Goal: Task Accomplishment & Management: Manage account settings

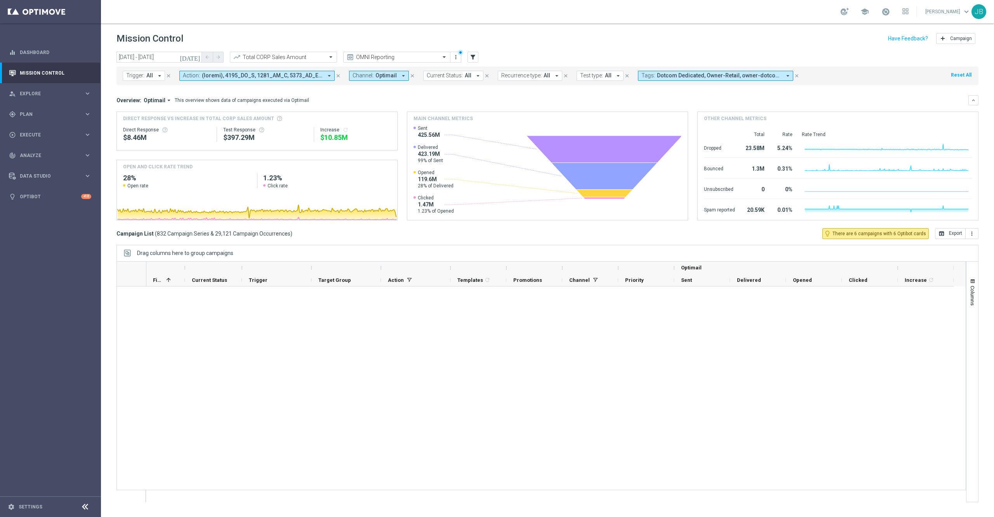
scroll to position [0, 0]
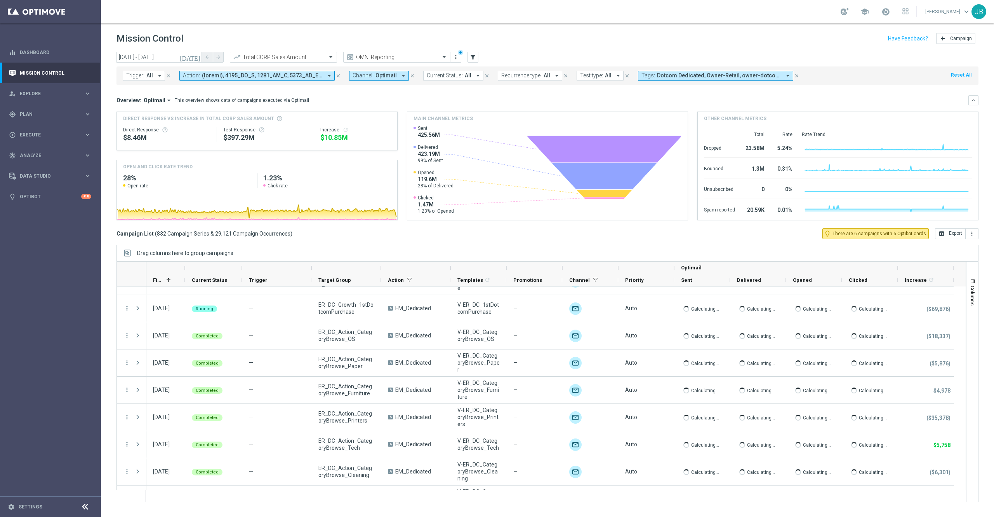
click at [148, 76] on span "All" at bounding box center [149, 75] width 7 height 7
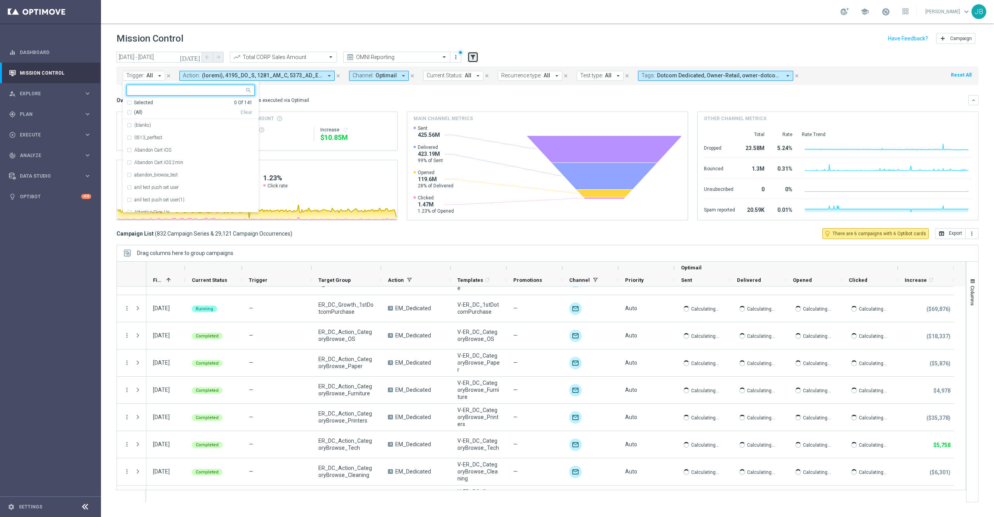
click at [477, 57] on button "filter_alt" at bounding box center [473, 57] width 11 height 11
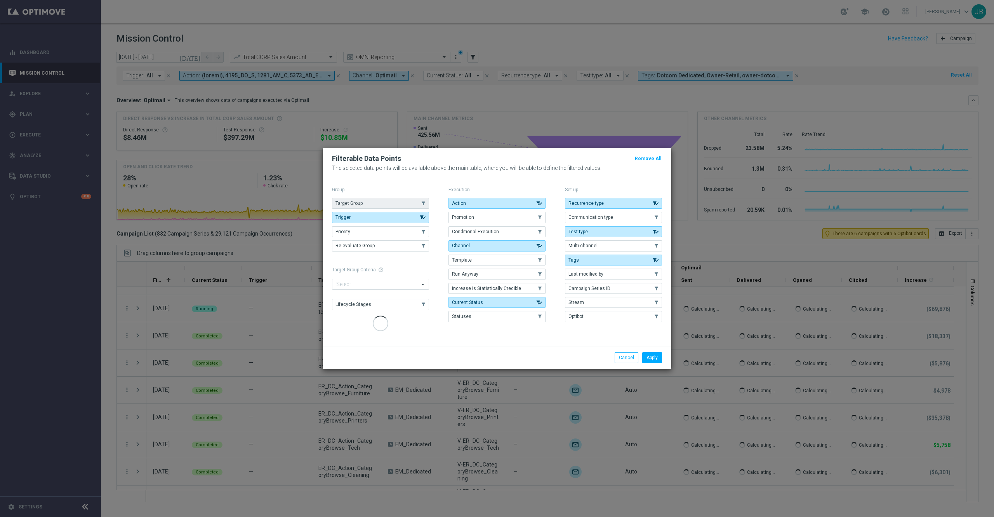
click at [389, 202] on button "Target Group" at bounding box center [380, 203] width 97 height 11
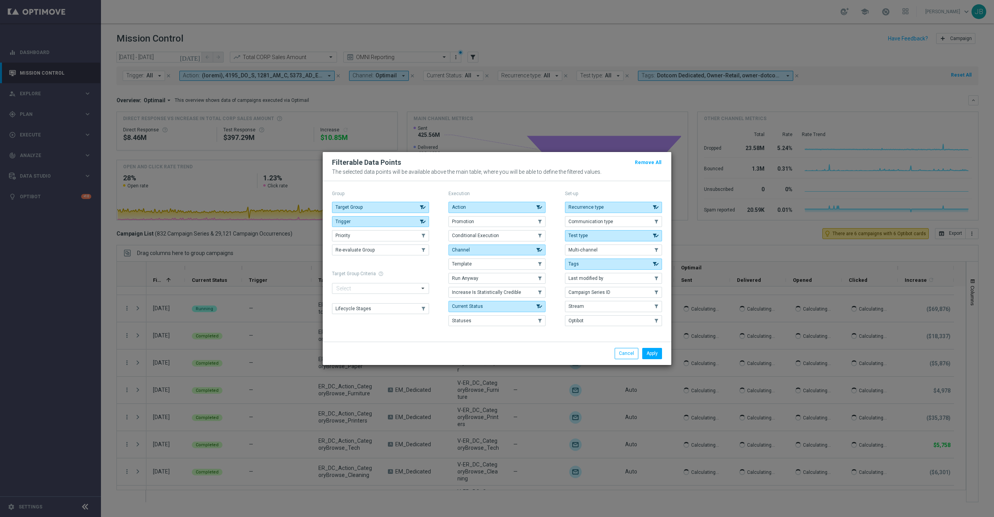
click at [390, 199] on div "Group Target Group .cls-1{fill:none;} .cls-1{fill:none;} Trigger .cls-1{fill:no…" at bounding box center [380, 258] width 97 height 141
click at [397, 219] on button "Trigger" at bounding box center [380, 221] width 97 height 11
click at [650, 354] on button "Apply" at bounding box center [653, 353] width 20 height 11
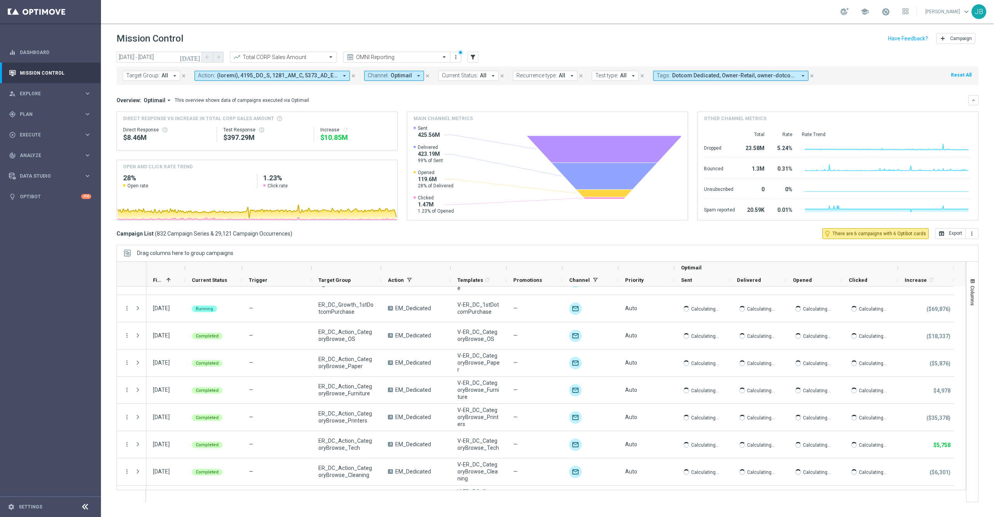
click at [162, 74] on span "All" at bounding box center [165, 75] width 7 height 7
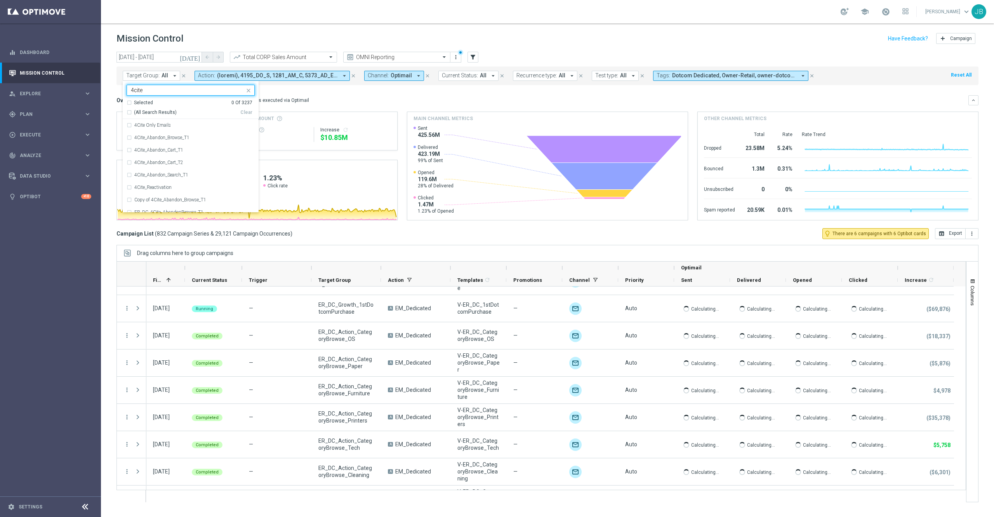
click at [131, 110] on div "(All Search Results)" at bounding box center [184, 112] width 114 height 7
type input "4cite"
click at [331, 94] on mini-dashboard "Overview: Optimail arrow_drop_down This overview shows data of campaigns execut…" at bounding box center [548, 156] width 862 height 143
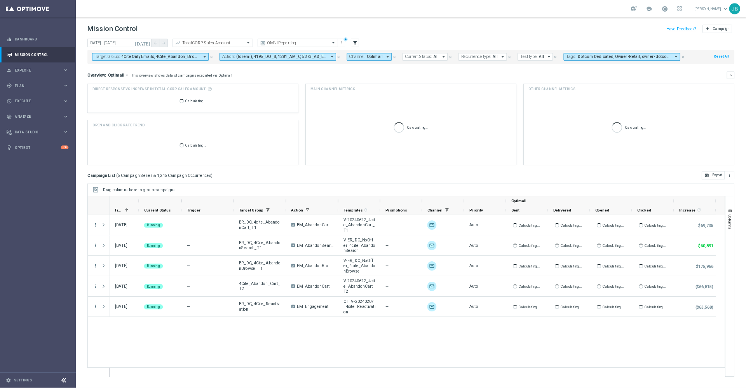
scroll to position [0, 0]
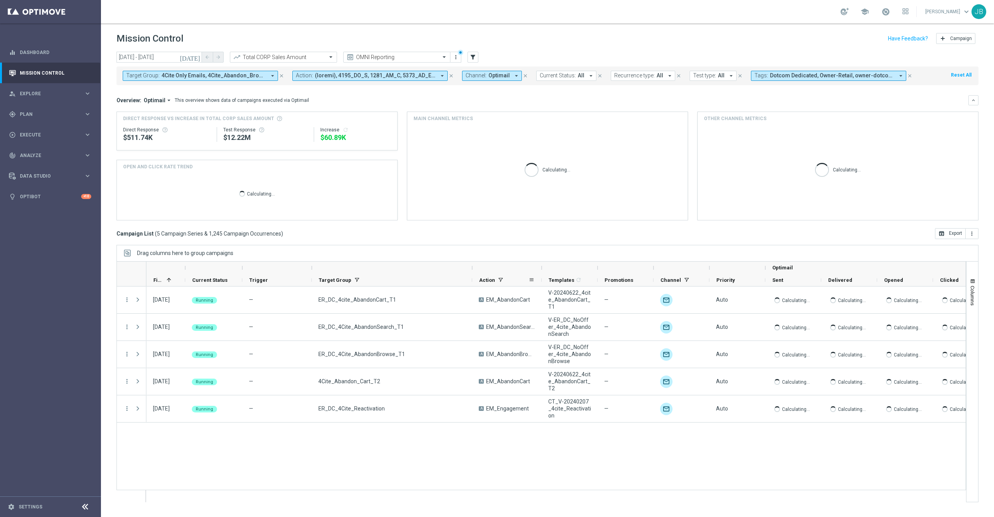
drag, startPoint x: 382, startPoint y: 268, endPoint x: 473, endPoint y: 277, distance: 91.3
click at [473, 277] on div "Optimail First in Range 1" at bounding box center [595, 273] width 899 height 25
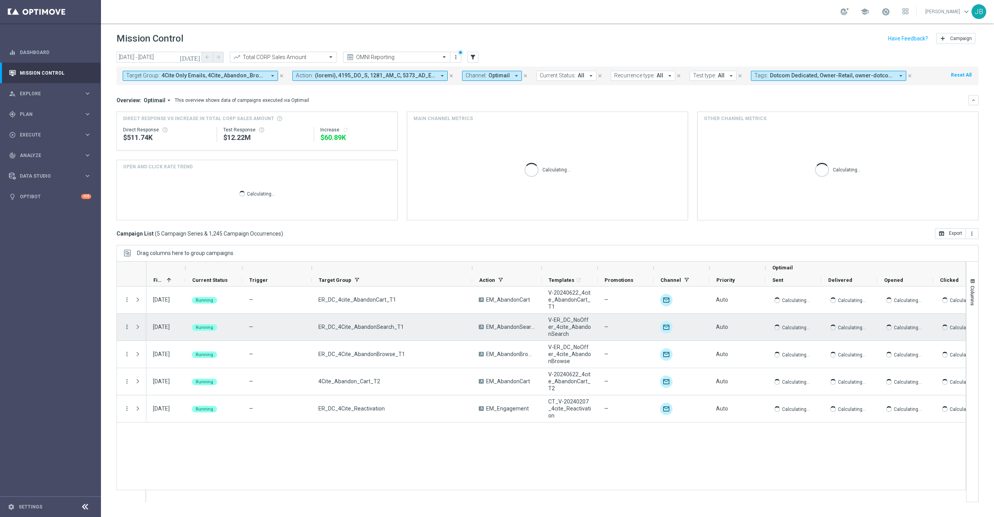
click at [126, 327] on icon "more_vert" at bounding box center [127, 326] width 7 height 7
click at [179, 334] on span "Campaign Details" at bounding box center [162, 331] width 39 height 5
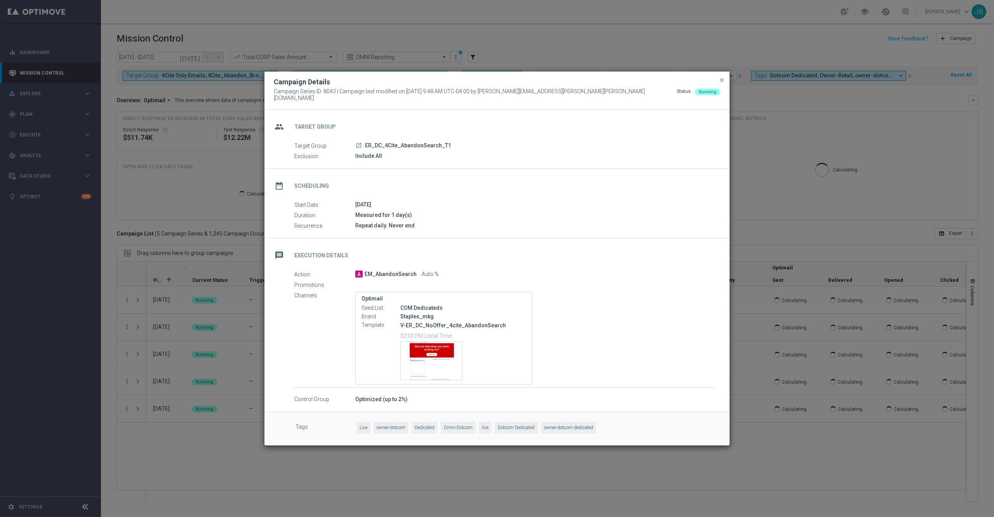
click at [357, 143] on icon "launch" at bounding box center [359, 145] width 6 height 6
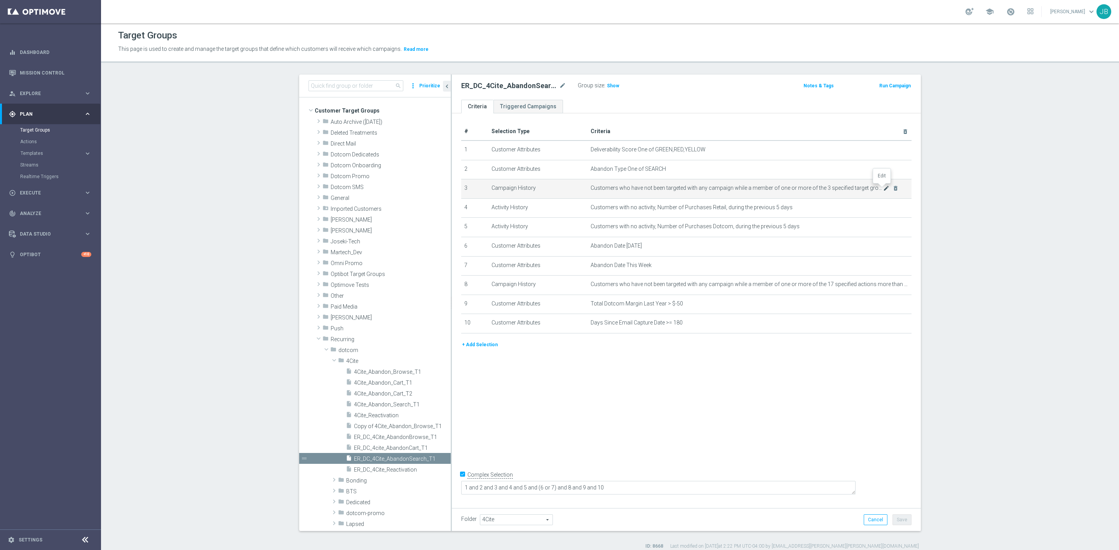
click at [883, 187] on icon "mode_edit" at bounding box center [886, 188] width 6 height 6
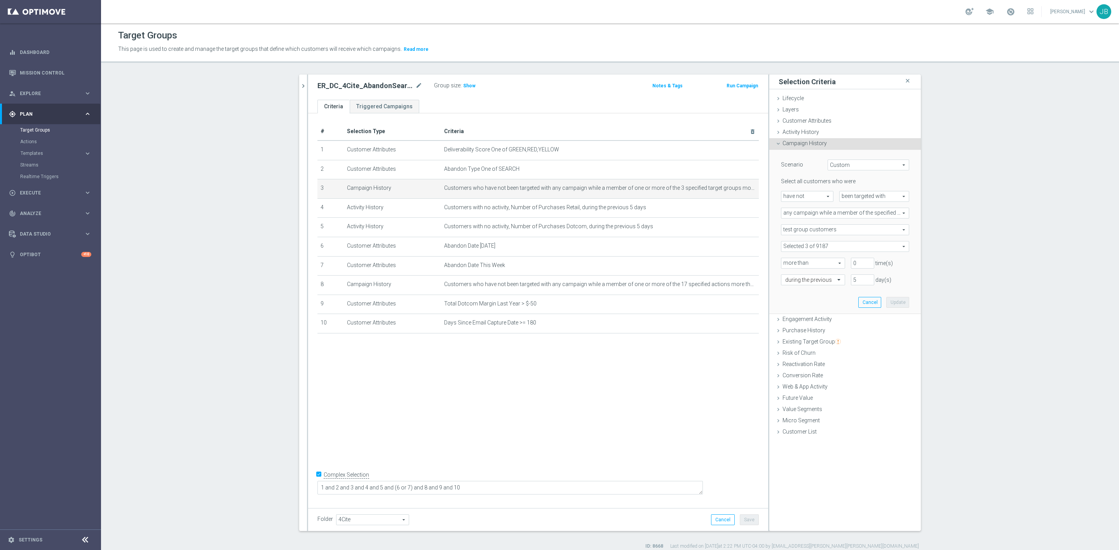
click at [861, 248] on span at bounding box center [844, 247] width 127 height 10
click at [784, 261] on input "Show Selected" at bounding box center [786, 263] width 5 height 5
checkbox input "true"
click at [957, 267] on section "search more_vert Prioritize Customer Target Groups library_add create_new_folder" at bounding box center [610, 312] width 1018 height 475
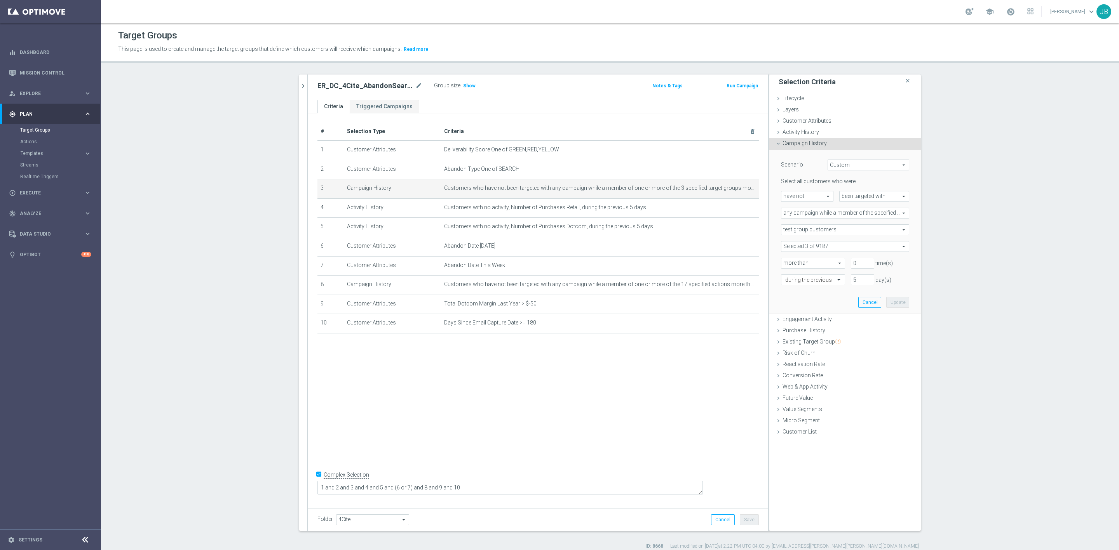
click at [842, 248] on span at bounding box center [844, 247] width 127 height 10
click at [994, 317] on section "search more_vert Prioritize Customer Target Groups library_add create_new_folder" at bounding box center [610, 312] width 1018 height 475
click at [731, 284] on icon "mode_edit" at bounding box center [734, 285] width 6 height 6
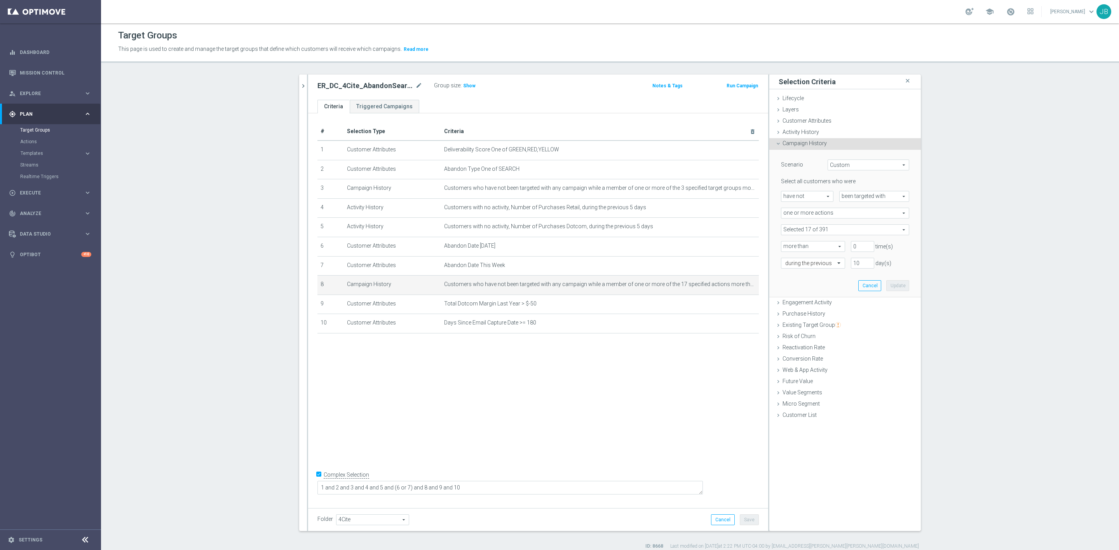
click at [836, 231] on span at bounding box center [844, 230] width 127 height 10
click at [784, 246] on input "Show Selected" at bounding box center [786, 246] width 5 height 5
checkbox input "true"
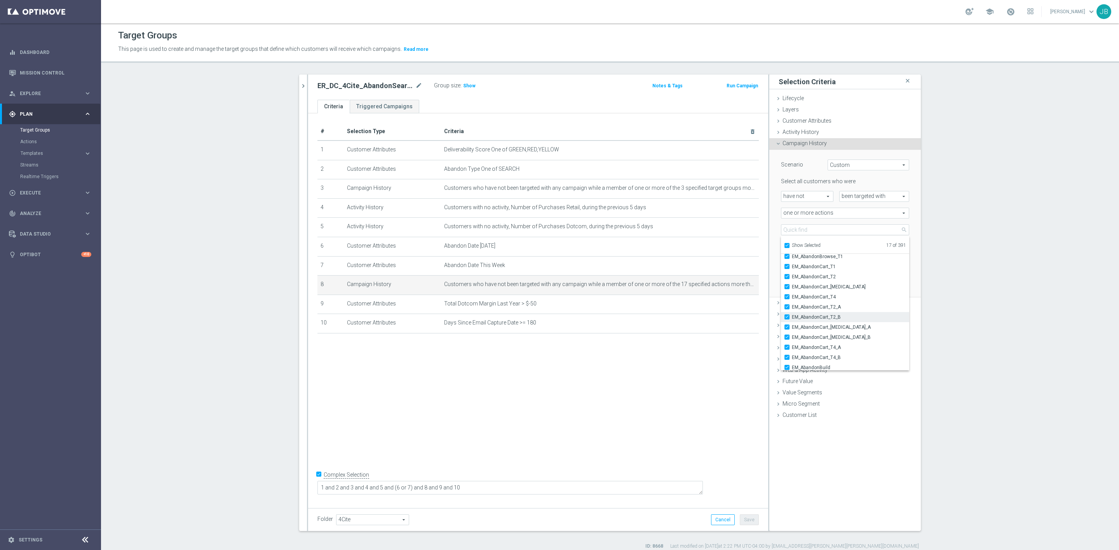
scroll to position [62, 0]
click at [943, 287] on section "search more_vert Prioritize Customer Target Groups library_add create_new_folder" at bounding box center [610, 312] width 1018 height 475
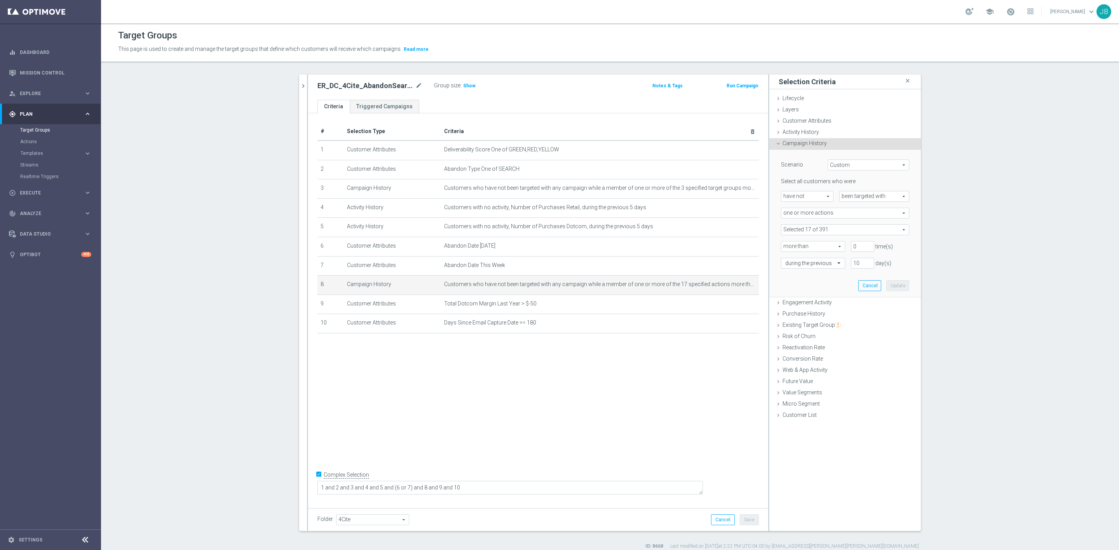
click at [841, 229] on span at bounding box center [844, 230] width 127 height 10
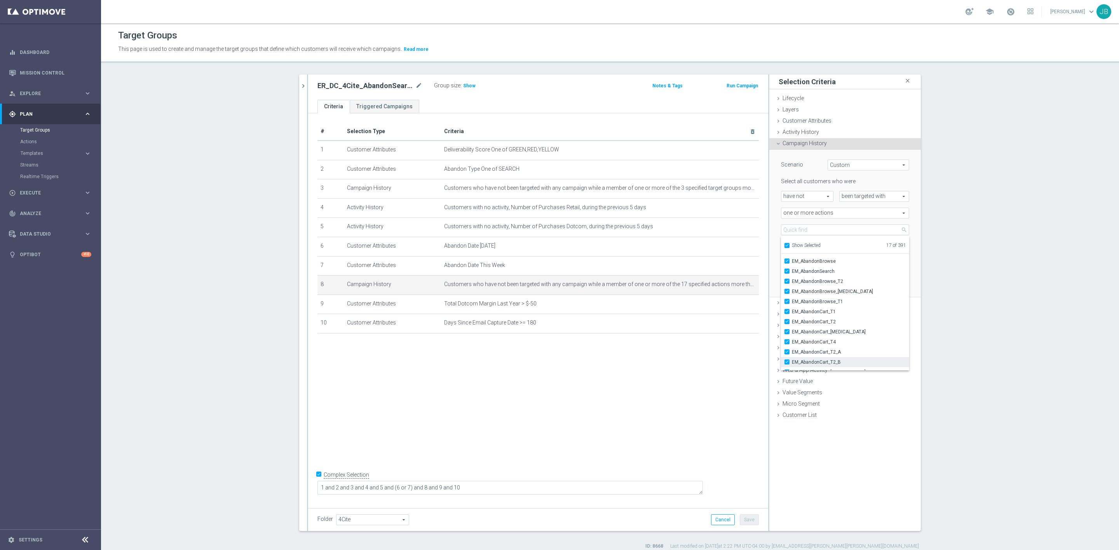
scroll to position [17, 0]
click at [994, 363] on section "search more_vert Prioritize Customer Target Groups library_add create_new_folder" at bounding box center [610, 312] width 1018 height 475
